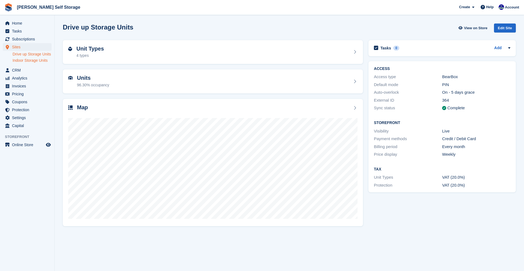
click at [21, 63] on link "Indoor Storage Units" at bounding box center [32, 60] width 39 height 5
click at [122, 77] on div "Units 74.88% occupancy" at bounding box center [212, 81] width 289 height 13
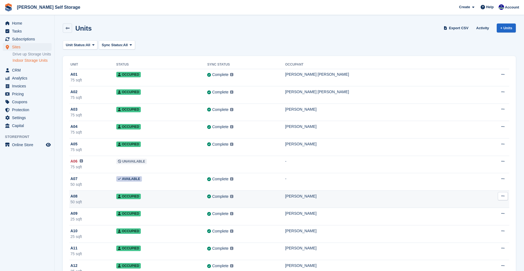
click at [285, 194] on div "Complete Last synced at 9 Aug, 6:01 AM Learn more →" at bounding box center [246, 196] width 78 height 6
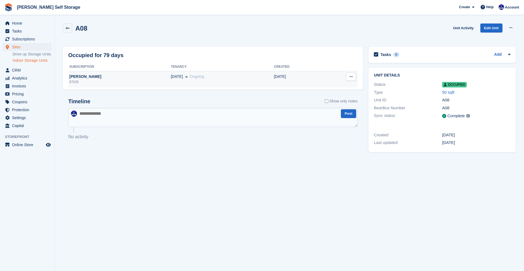
click at [86, 76] on div "[PERSON_NAME]" at bounding box center [119, 77] width 103 height 6
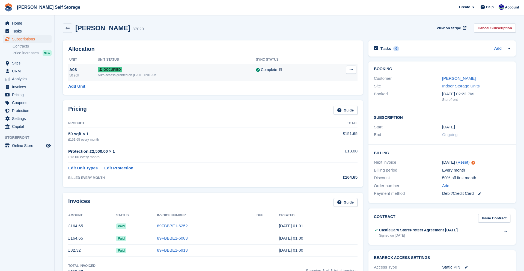
click at [352, 70] on icon at bounding box center [350, 70] width 3 height 4
click at [119, 70] on span "Occupied" at bounding box center [110, 69] width 25 height 5
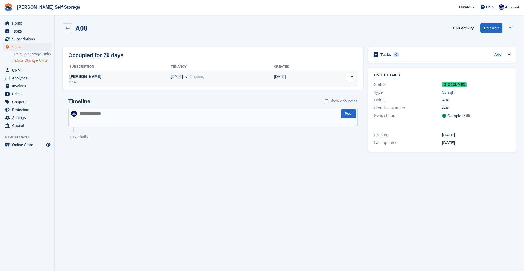
click at [116, 71] on td "[PERSON_NAME] 87029" at bounding box center [119, 79] width 103 height 16
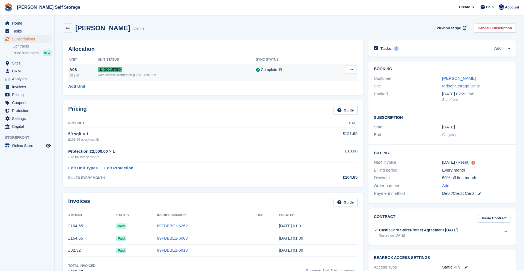
click at [112, 71] on span "Occupied" at bounding box center [110, 69] width 25 height 5
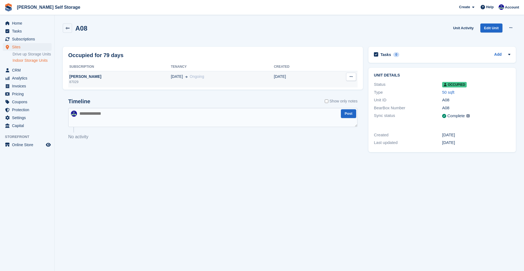
click at [114, 72] on td "[PERSON_NAME] 87029" at bounding box center [119, 79] width 103 height 16
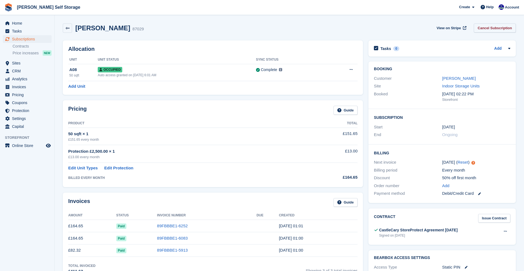
click at [482, 28] on link "Cancel Subscription" at bounding box center [494, 27] width 42 height 9
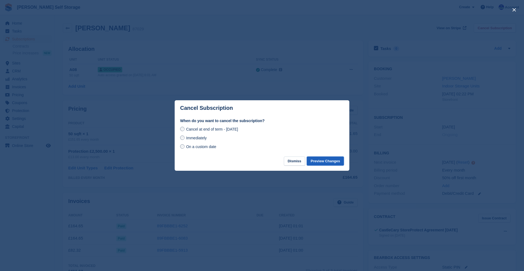
click at [315, 163] on button "Preview Changes" at bounding box center [325, 160] width 37 height 9
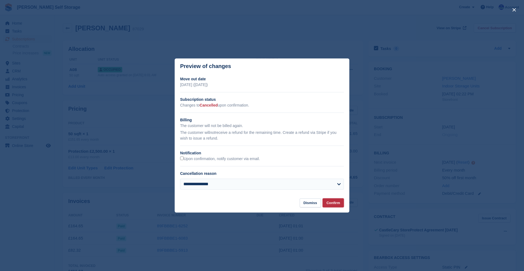
click at [331, 205] on button "Confirm" at bounding box center [332, 202] width 21 height 9
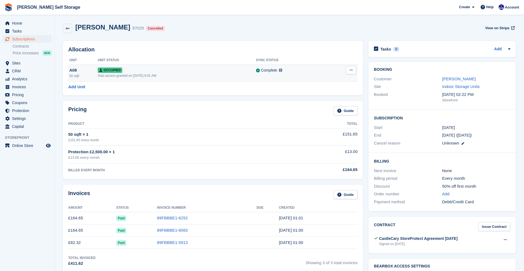
click at [351, 70] on icon at bounding box center [350, 70] width 3 height 4
click at [317, 94] on p "Deallocate" at bounding box center [329, 92] width 47 height 7
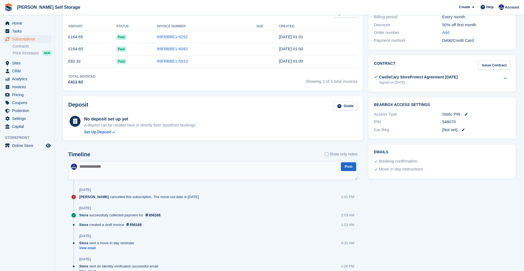
scroll to position [162, 0]
